Goal: Task Accomplishment & Management: Complete application form

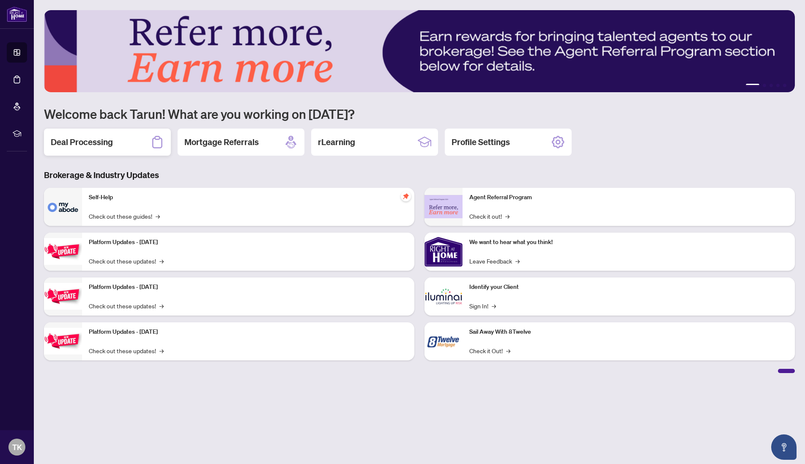
click at [77, 134] on div "Deal Processing" at bounding box center [107, 142] width 127 height 27
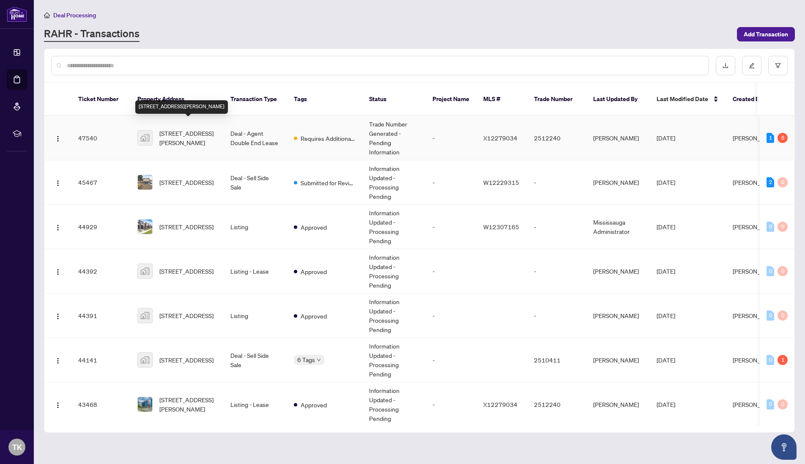
click at [189, 132] on span "[STREET_ADDRESS][PERSON_NAME]" at bounding box center [188, 138] width 58 height 19
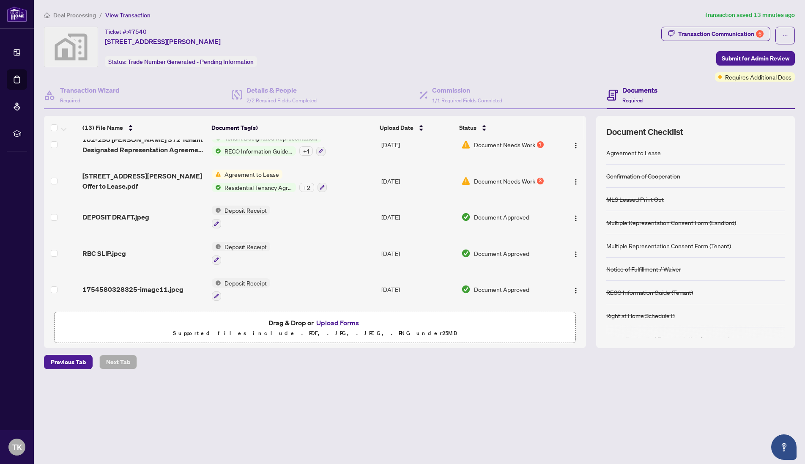
scroll to position [293, 0]
click at [285, 150] on span "RECO Information Guide (Tenant)" at bounding box center [258, 150] width 75 height 9
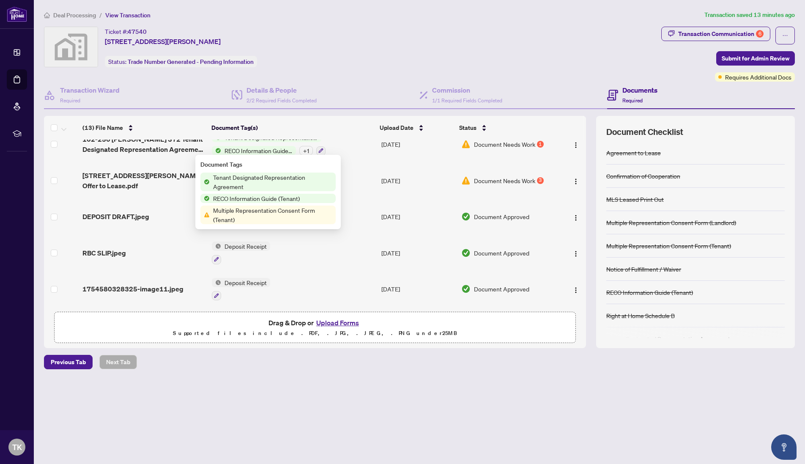
click at [269, 214] on span "Multiple Representation Consent Form (Tenant)" at bounding box center [273, 215] width 126 height 19
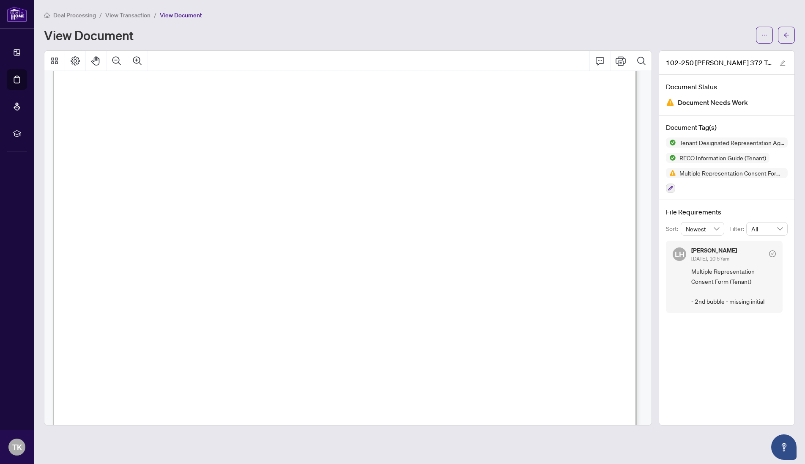
scroll to position [13941, 0]
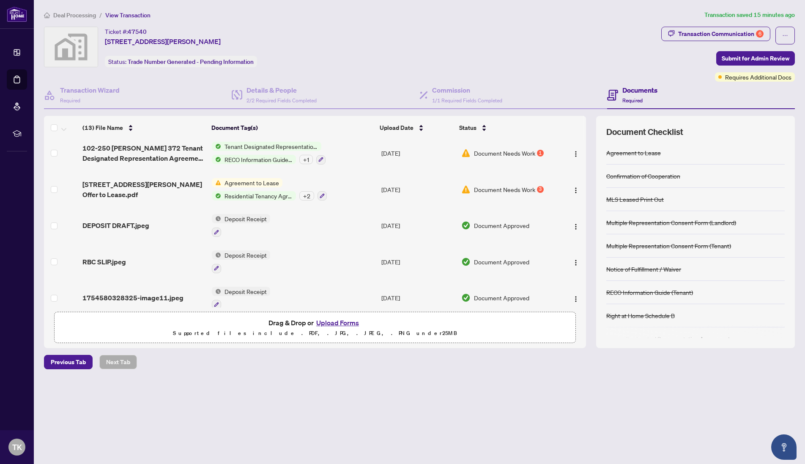
scroll to position [240, 0]
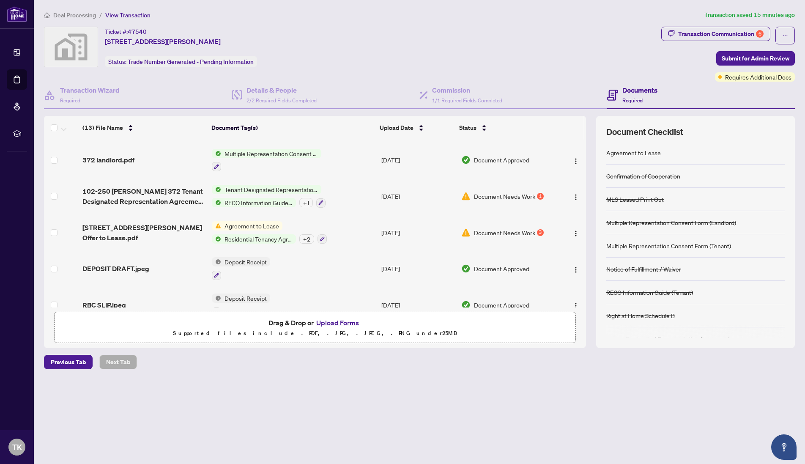
click at [484, 195] on span "Document Needs Work" at bounding box center [504, 196] width 61 height 9
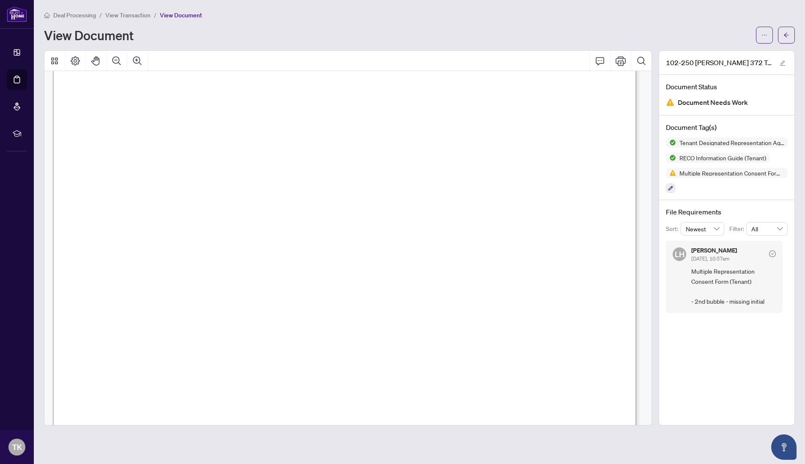
scroll to position [14356, 0]
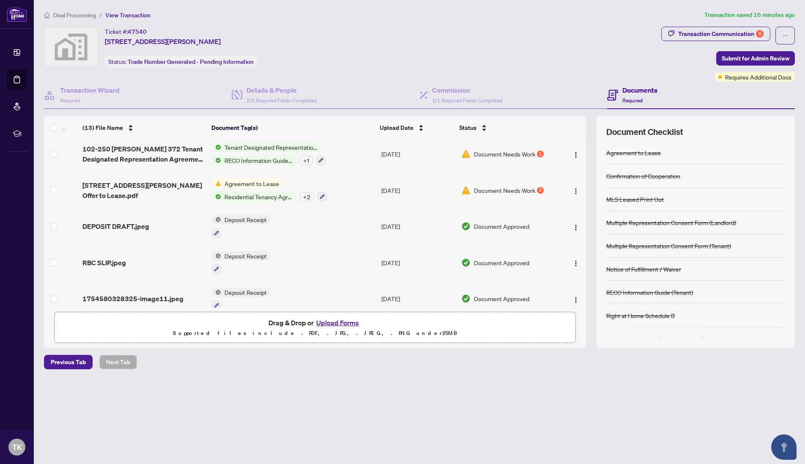
scroll to position [293, 0]
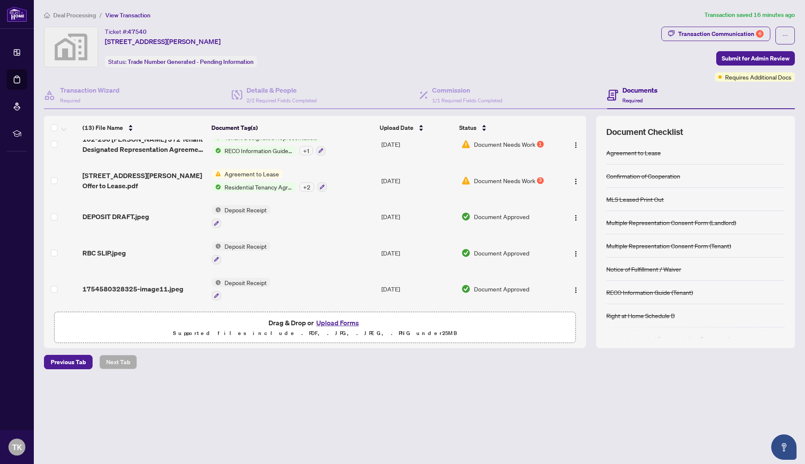
click at [255, 171] on span "Agreement to Lease" at bounding box center [251, 173] width 61 height 9
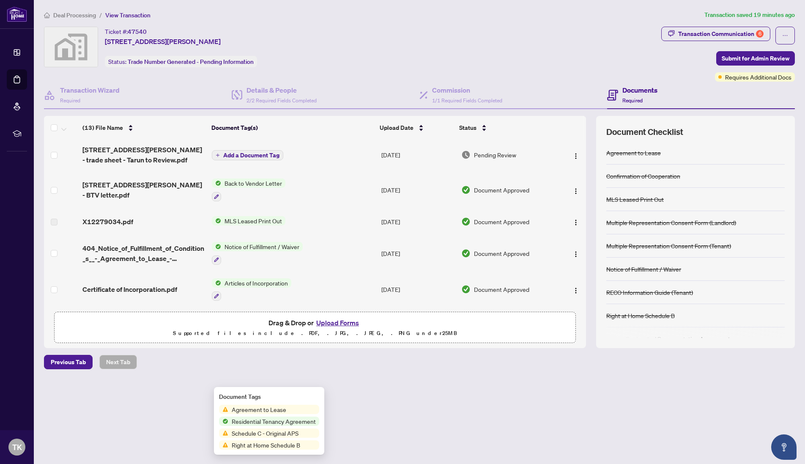
scroll to position [0, 0]
click at [237, 159] on span "Add a Document Tag" at bounding box center [251, 157] width 56 height 6
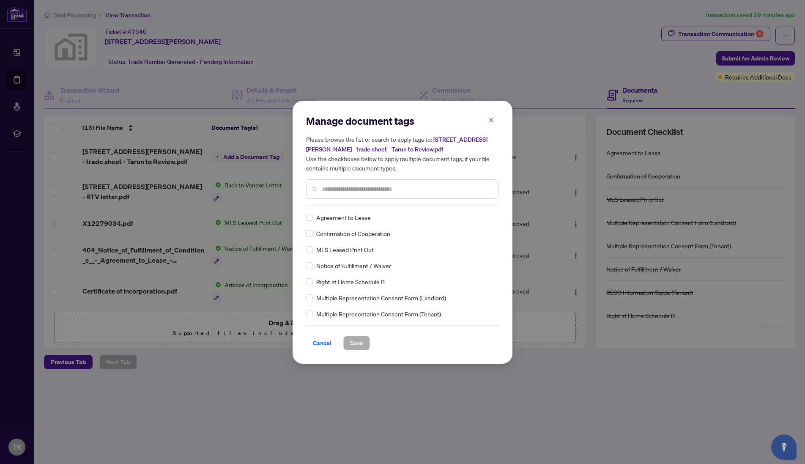
click at [319, 326] on div "Cancel Save" at bounding box center [402, 337] width 193 height 25
click at [145, 146] on div "Manage document tags Please browse the list or search to apply tags to: [STREET…" at bounding box center [402, 232] width 805 height 464
click at [145, 147] on div "Manage document tags Please browse the list or search to apply tags to: [STREET…" at bounding box center [402, 232] width 805 height 464
click at [324, 352] on div "Manage document tags Please browse the list or search to apply tags to: [STREET…" at bounding box center [403, 232] width 220 height 263
click at [321, 346] on span "Cancel" at bounding box center [322, 343] width 19 height 14
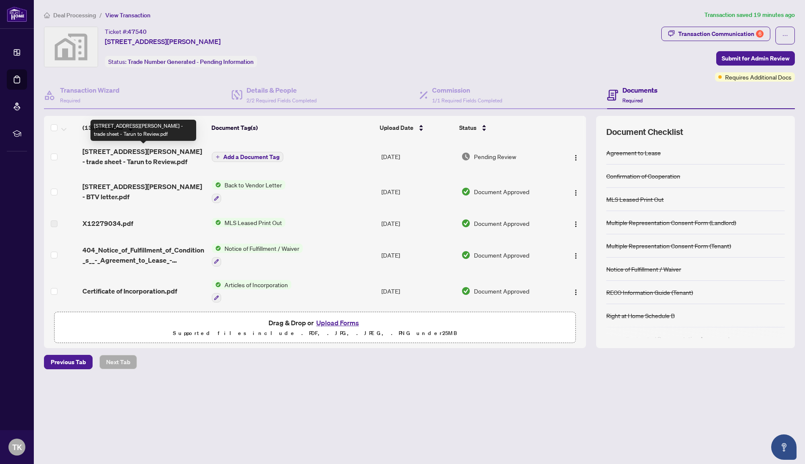
click at [156, 154] on span "[STREET_ADDRESS][PERSON_NAME] - trade sheet - Tarun to Review.pdf" at bounding box center [143, 156] width 123 height 20
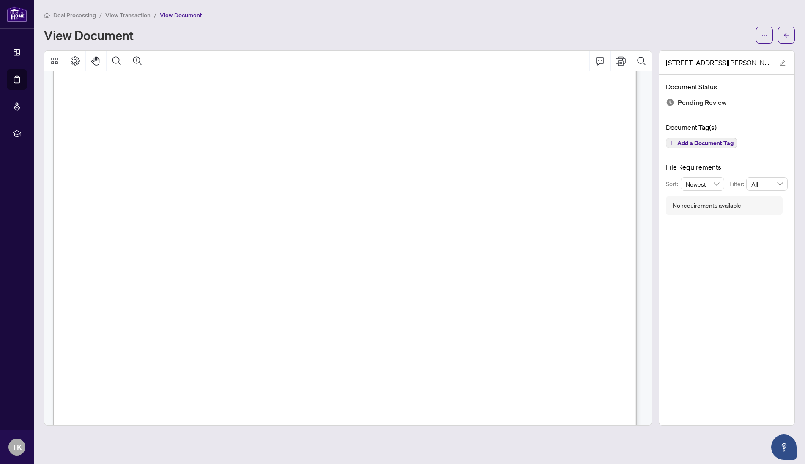
scroll to position [235, 0]
click at [616, 64] on icon "Print" at bounding box center [621, 61] width 10 height 10
click at [793, 38] on button "button" at bounding box center [786, 35] width 17 height 17
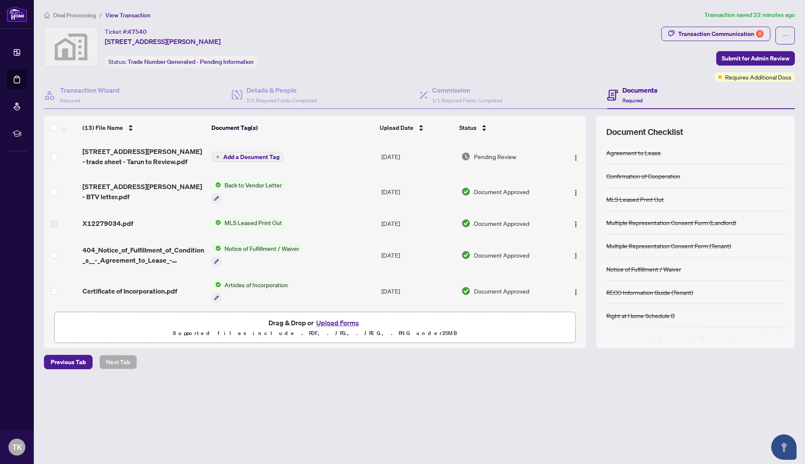
click at [329, 320] on button "Upload Forms" at bounding box center [338, 322] width 48 height 11
click at [332, 324] on button "Upload Forms" at bounding box center [338, 322] width 48 height 11
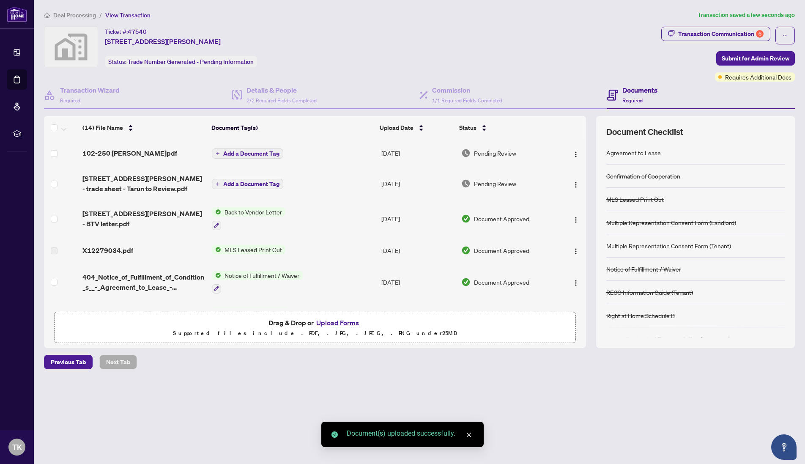
click at [269, 153] on span "Add a Document Tag" at bounding box center [251, 154] width 56 height 6
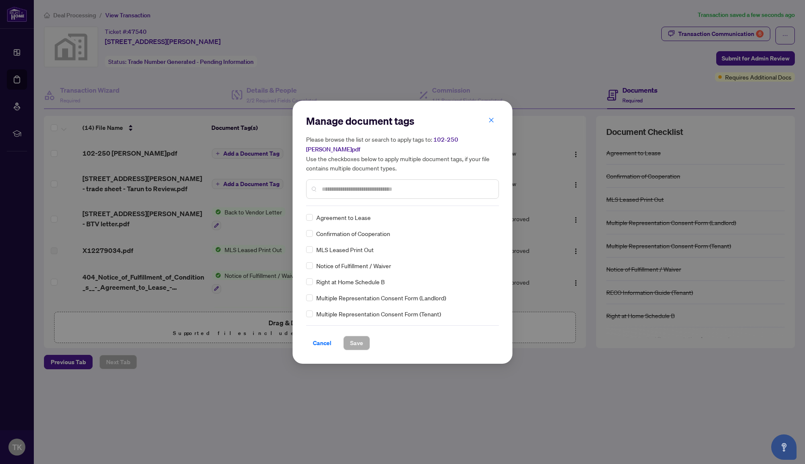
click at [321, 182] on div at bounding box center [402, 188] width 193 height 19
click at [339, 184] on input "text" at bounding box center [407, 188] width 170 height 9
type input "****"
click at [357, 336] on span "Save" at bounding box center [356, 343] width 13 height 14
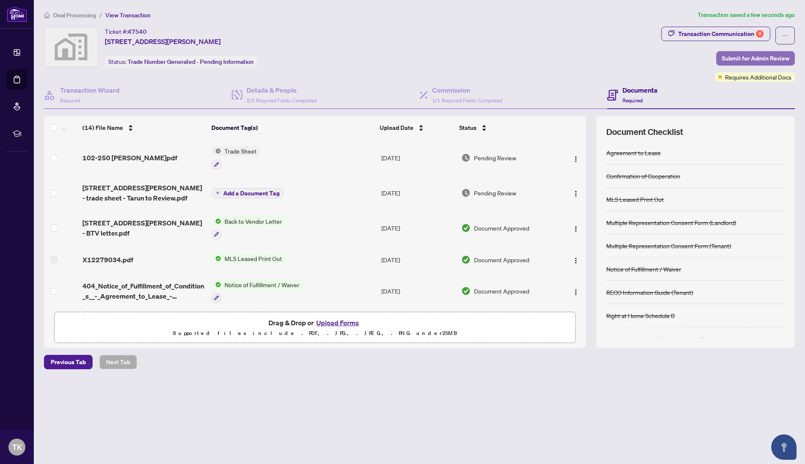
click at [749, 59] on span "Submit for Admin Review" at bounding box center [756, 59] width 68 height 14
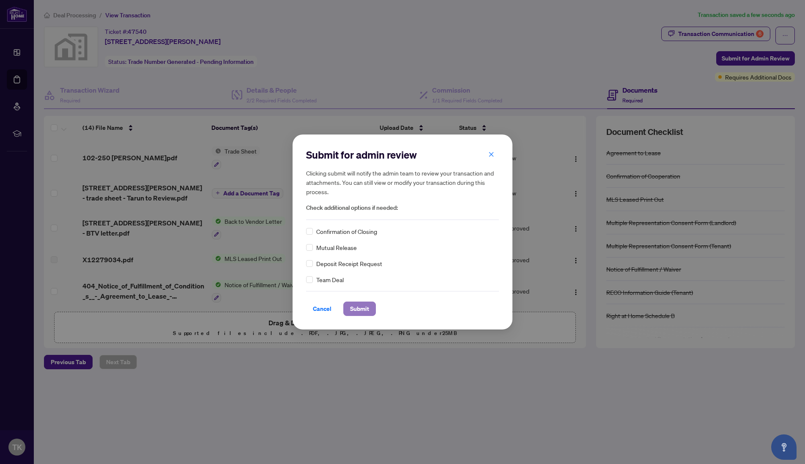
click at [369, 311] on span "Submit" at bounding box center [359, 309] width 19 height 14
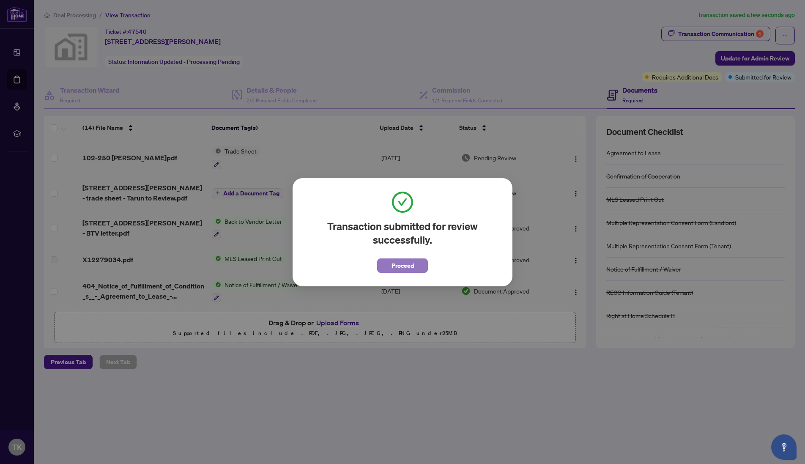
click at [385, 270] on button "Proceed" at bounding box center [402, 265] width 51 height 14
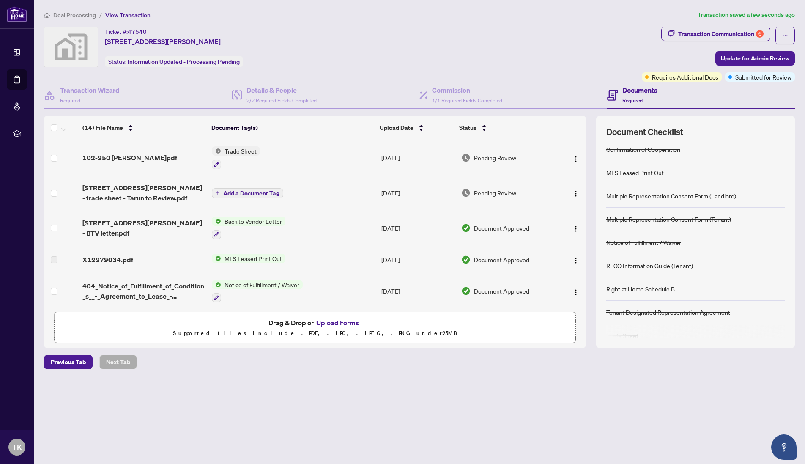
scroll to position [39, 0]
